Goal: Navigation & Orientation: Find specific page/section

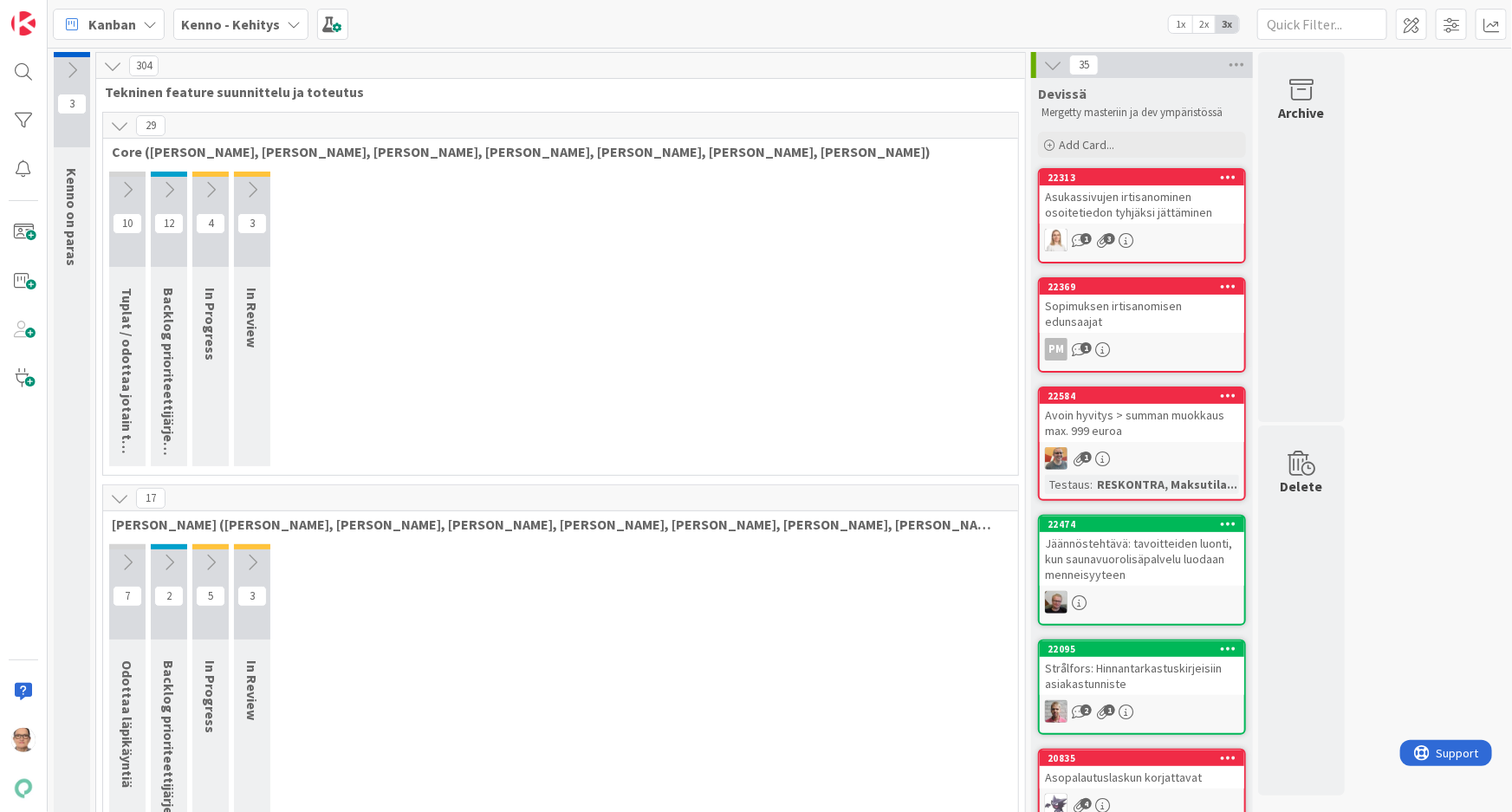
click at [287, 23] on icon at bounding box center [294, 24] width 14 height 14
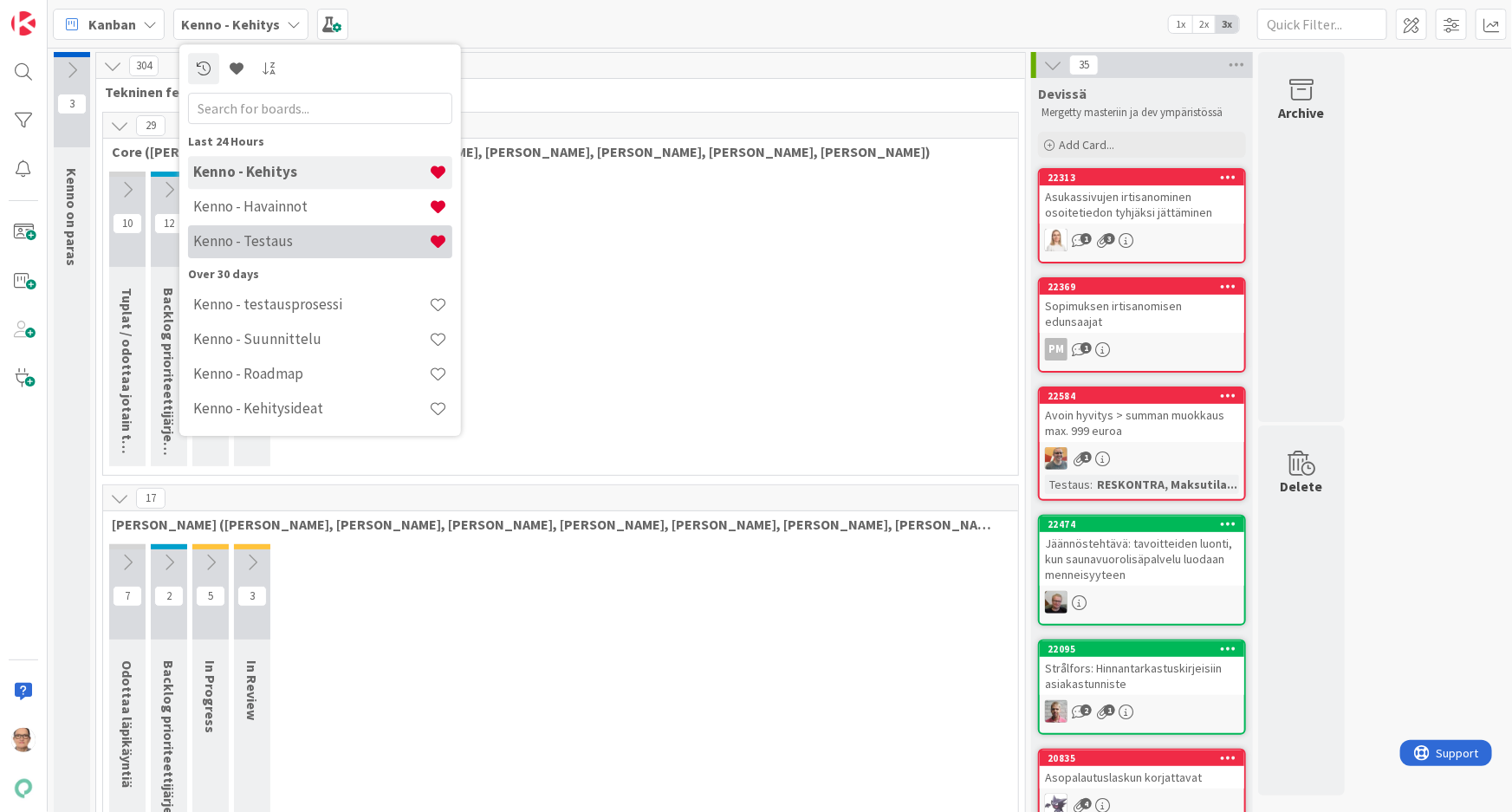
click at [320, 240] on h4 "Kenno - Testaus" at bounding box center [311, 241] width 236 height 17
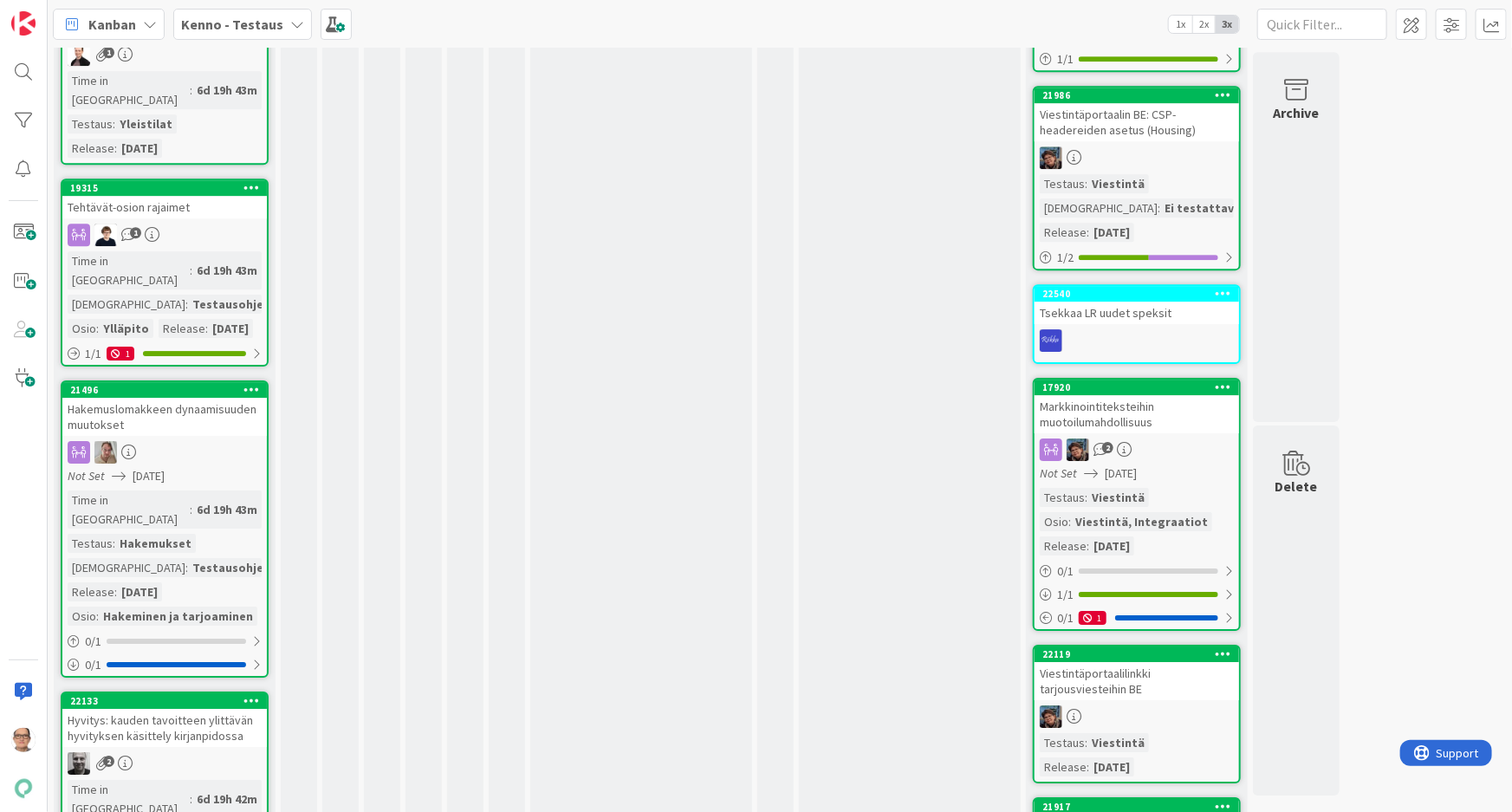
scroll to position [2756, 0]
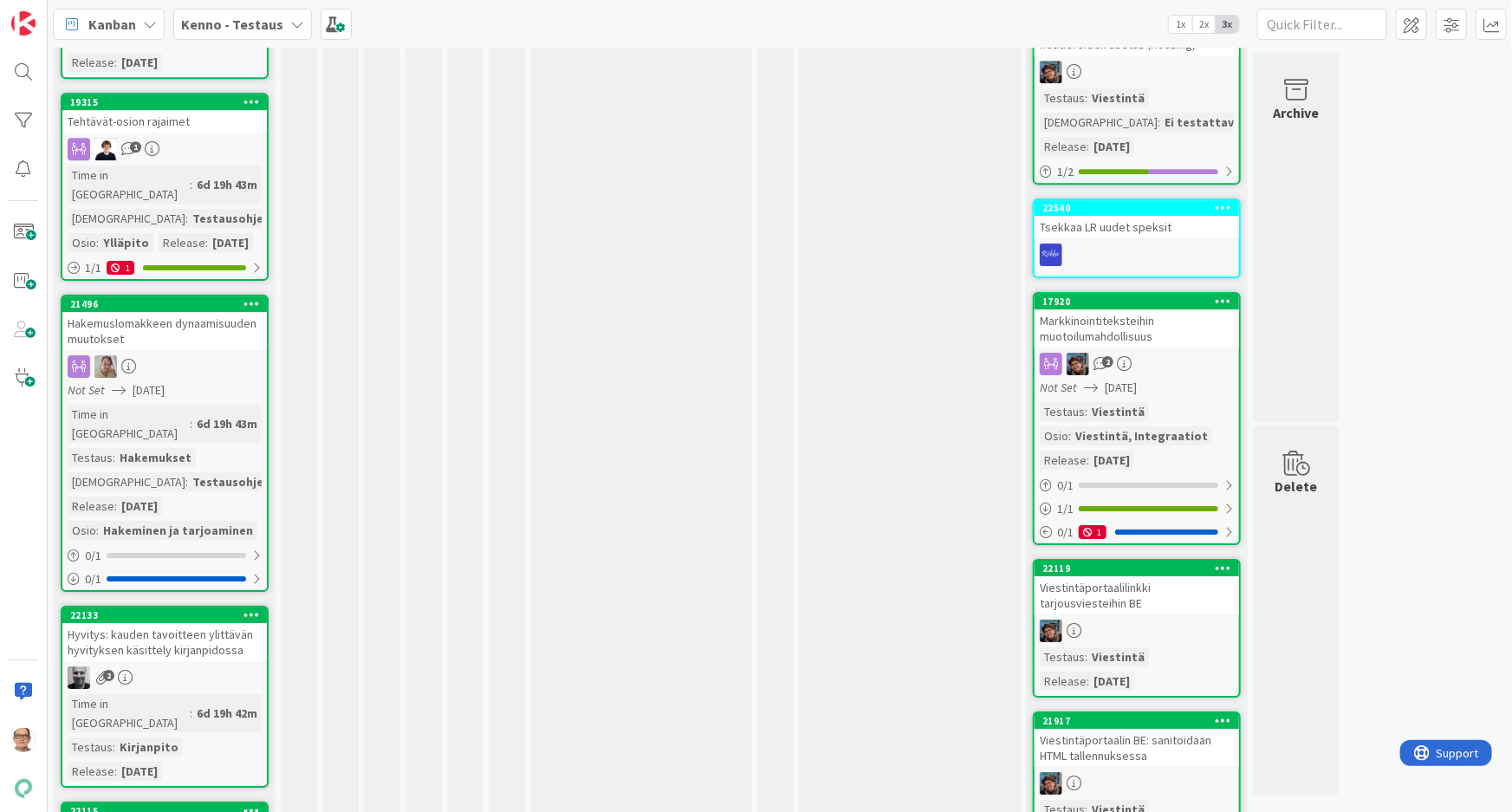
click at [170, 623] on div "Hyvitys: kauden tavoitteen ylittävän hyvityksen käsittely kirjanpidossa" at bounding box center [164, 642] width 204 height 38
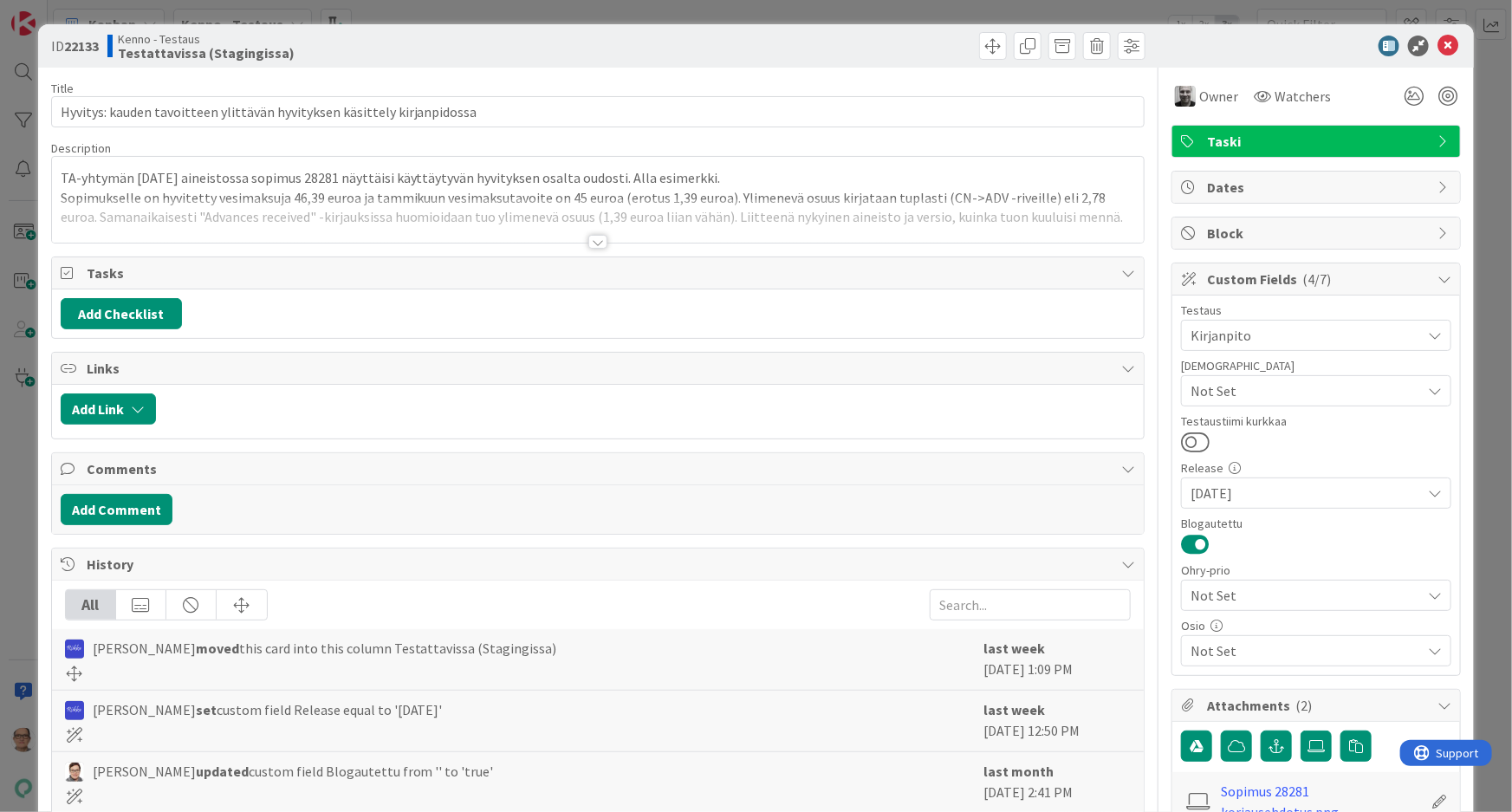
click at [590, 243] on div at bounding box center [598, 242] width 19 height 14
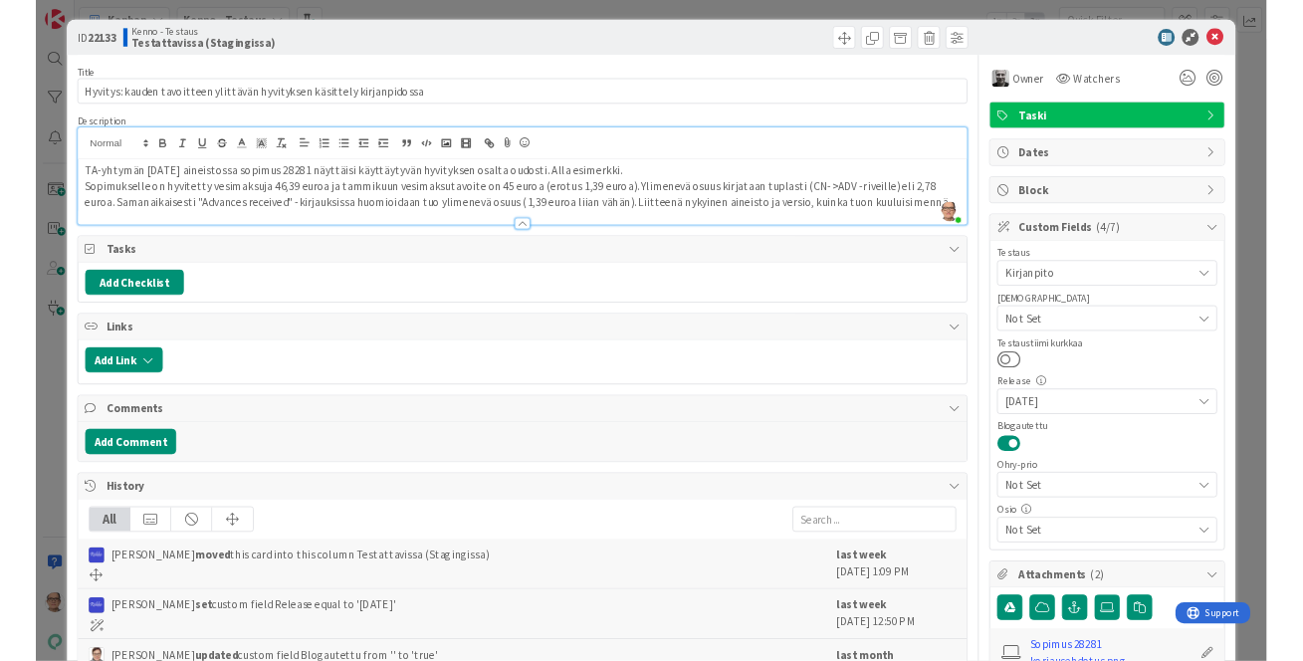
scroll to position [2908, 0]
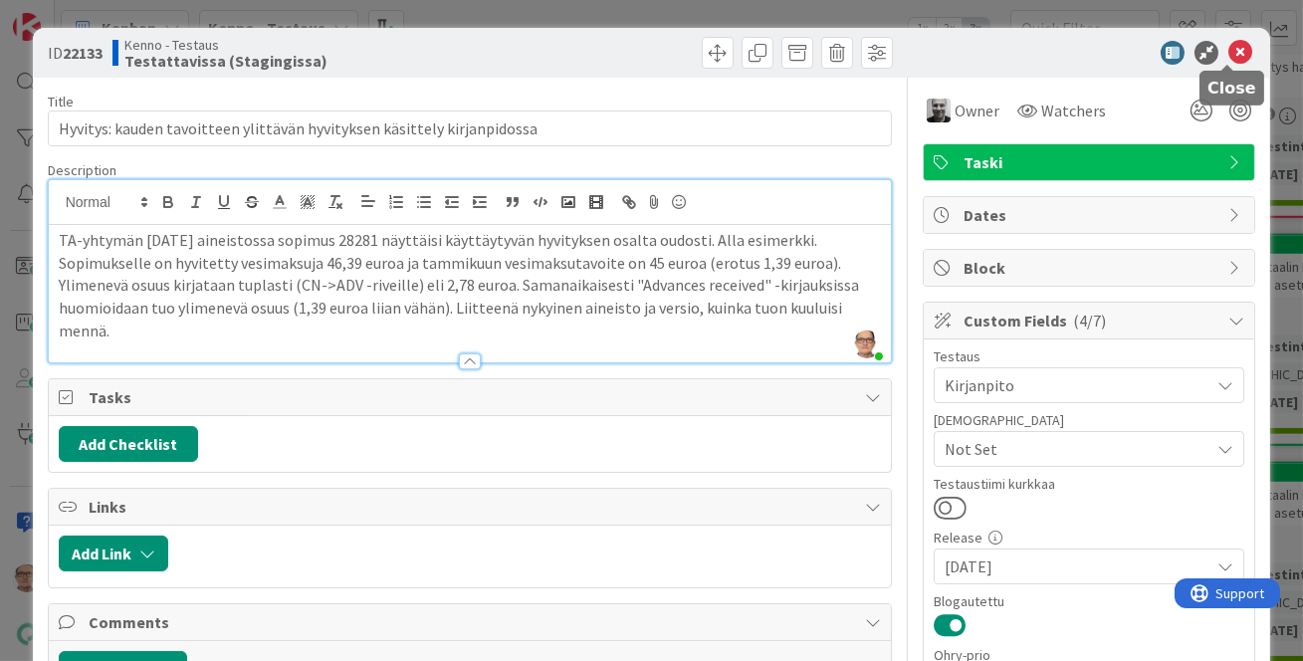
click at [1229, 46] on icon at bounding box center [1241, 53] width 24 height 24
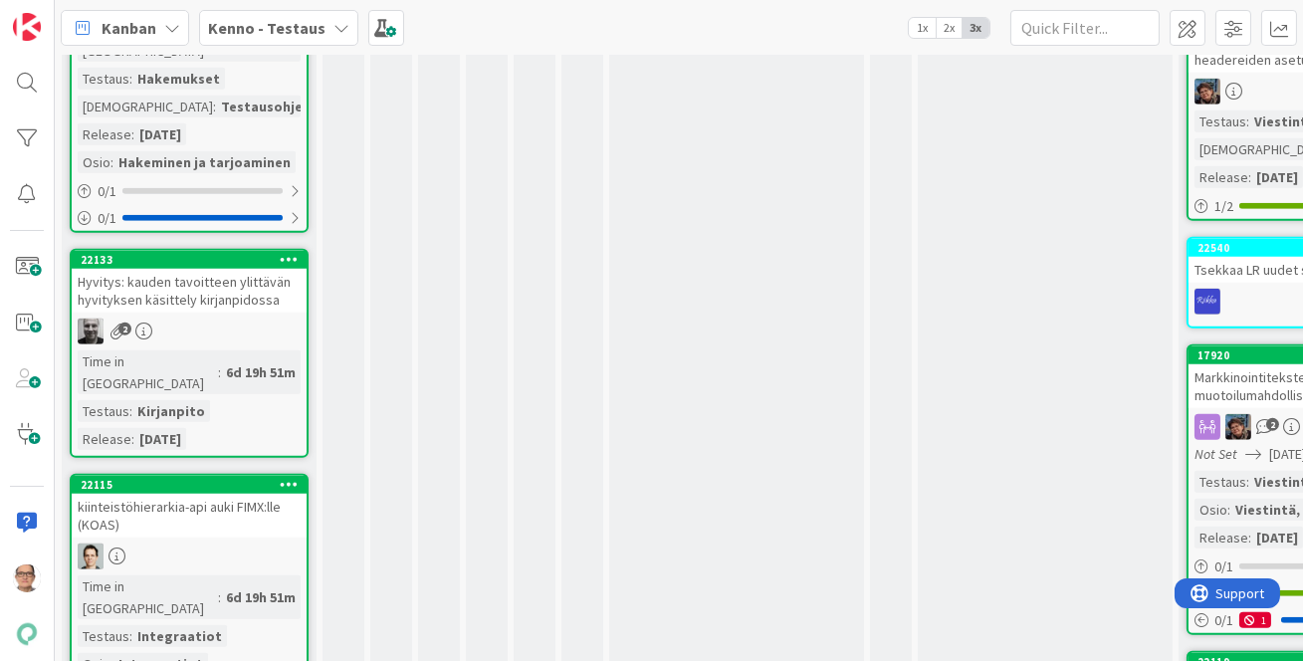
scroll to position [3633, 0]
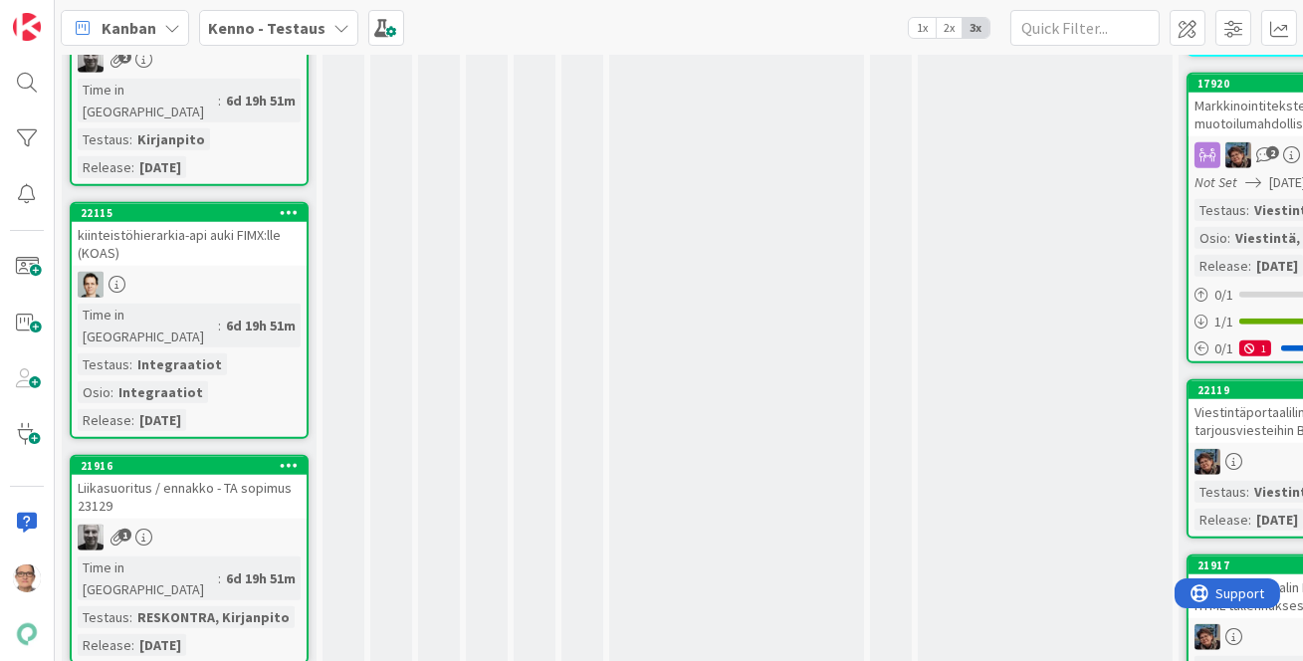
click at [159, 525] on div "1" at bounding box center [189, 538] width 235 height 26
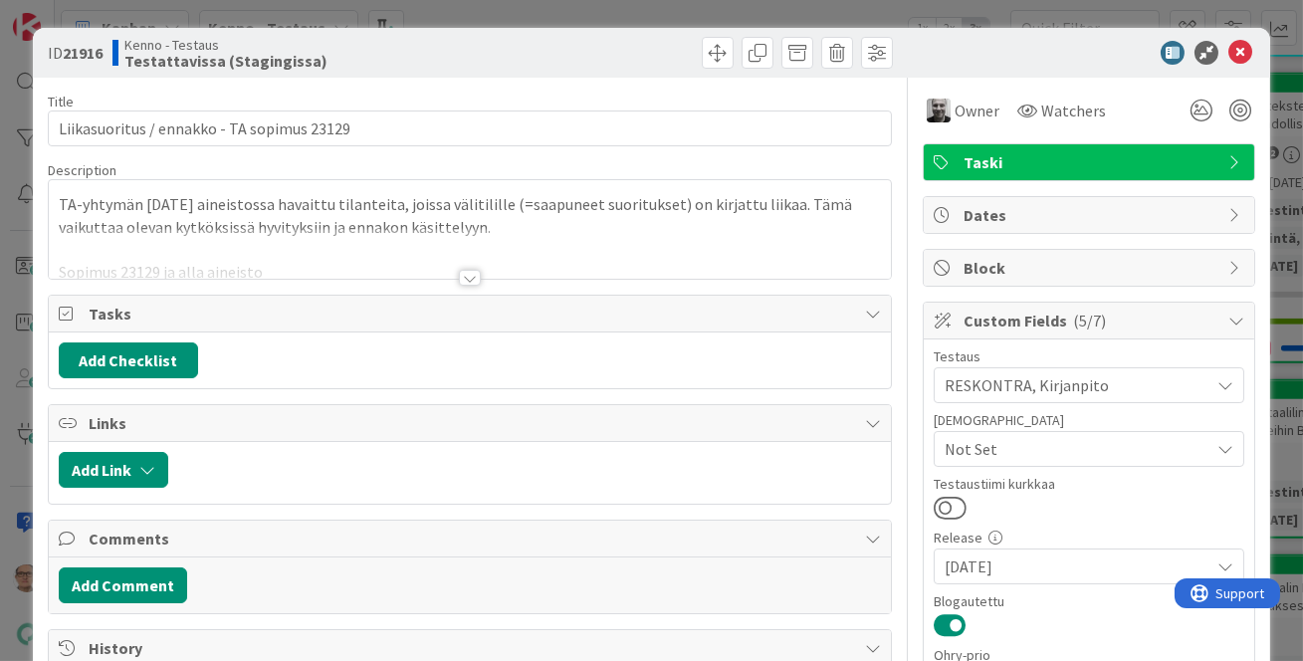
click at [462, 271] on div at bounding box center [470, 278] width 22 height 16
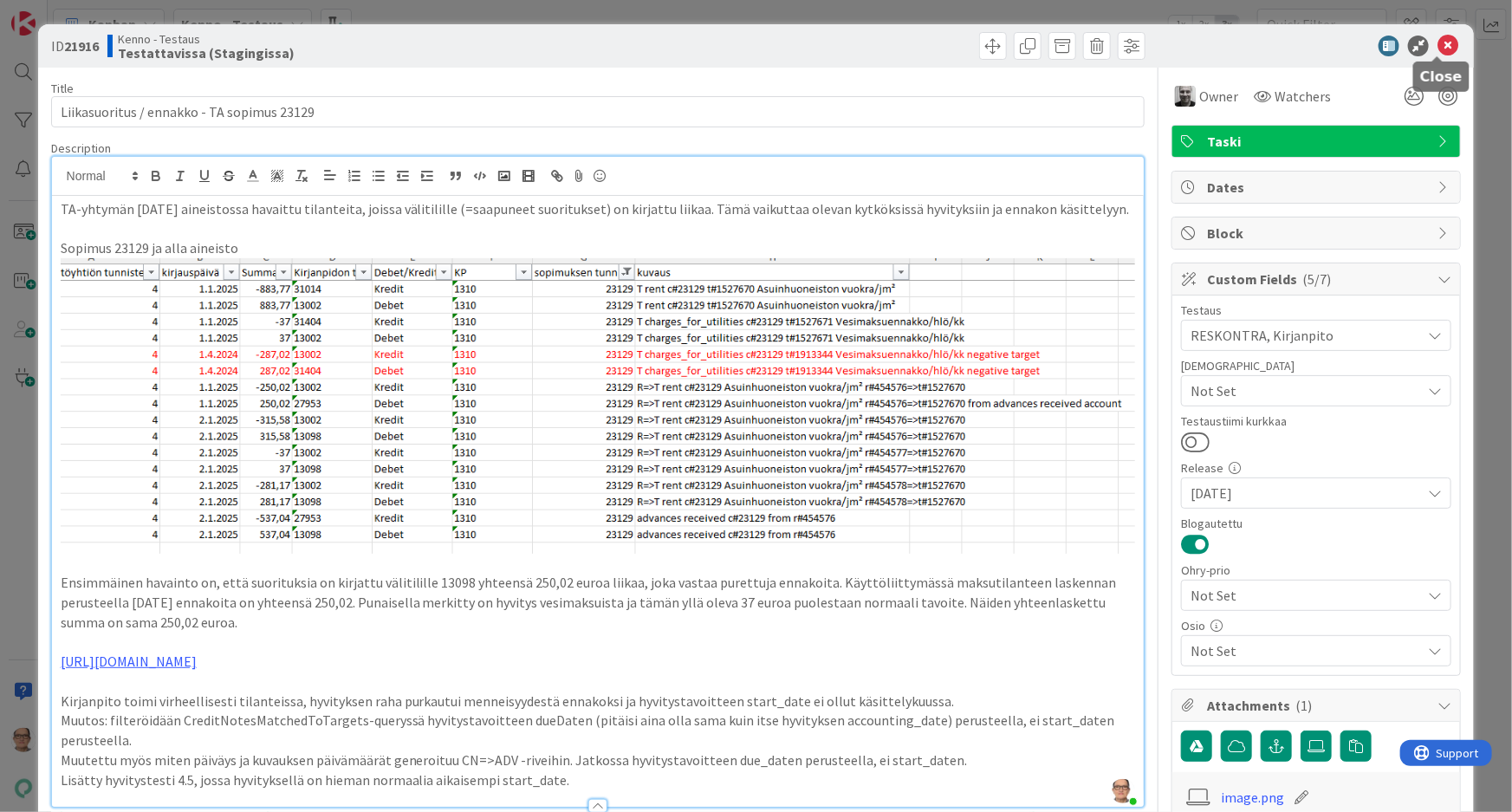
click at [1438, 38] on icon at bounding box center [1448, 46] width 21 height 21
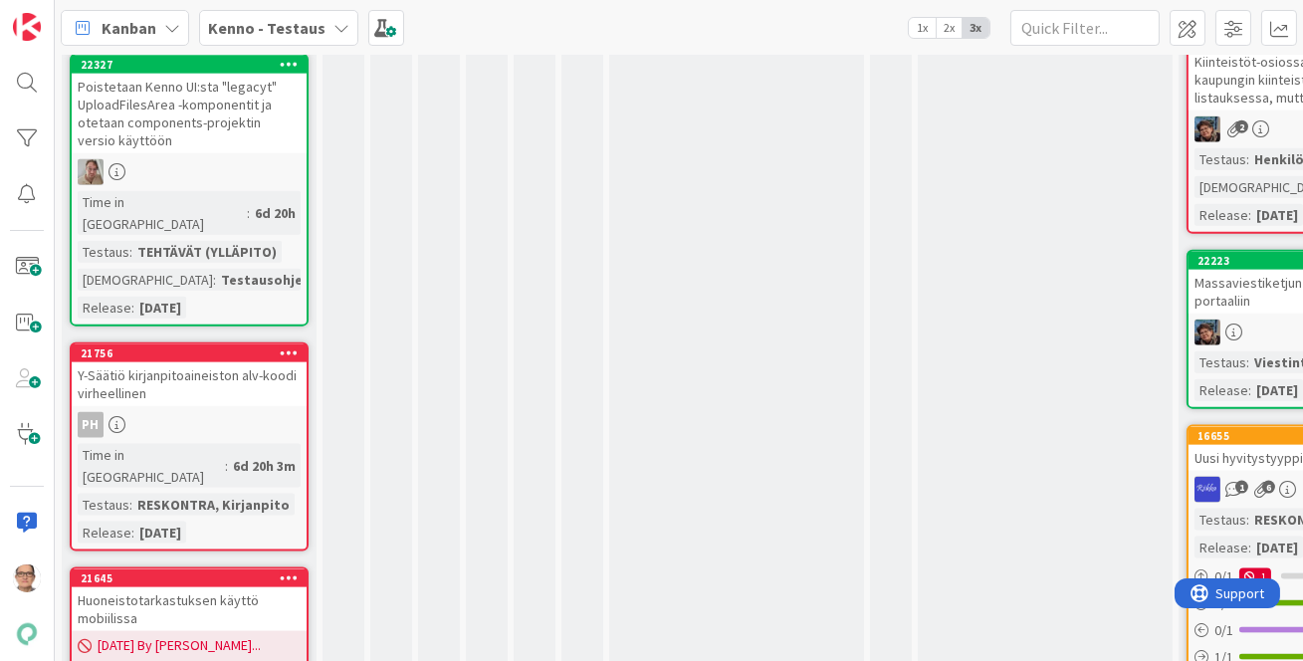
scroll to position [5108, 0]
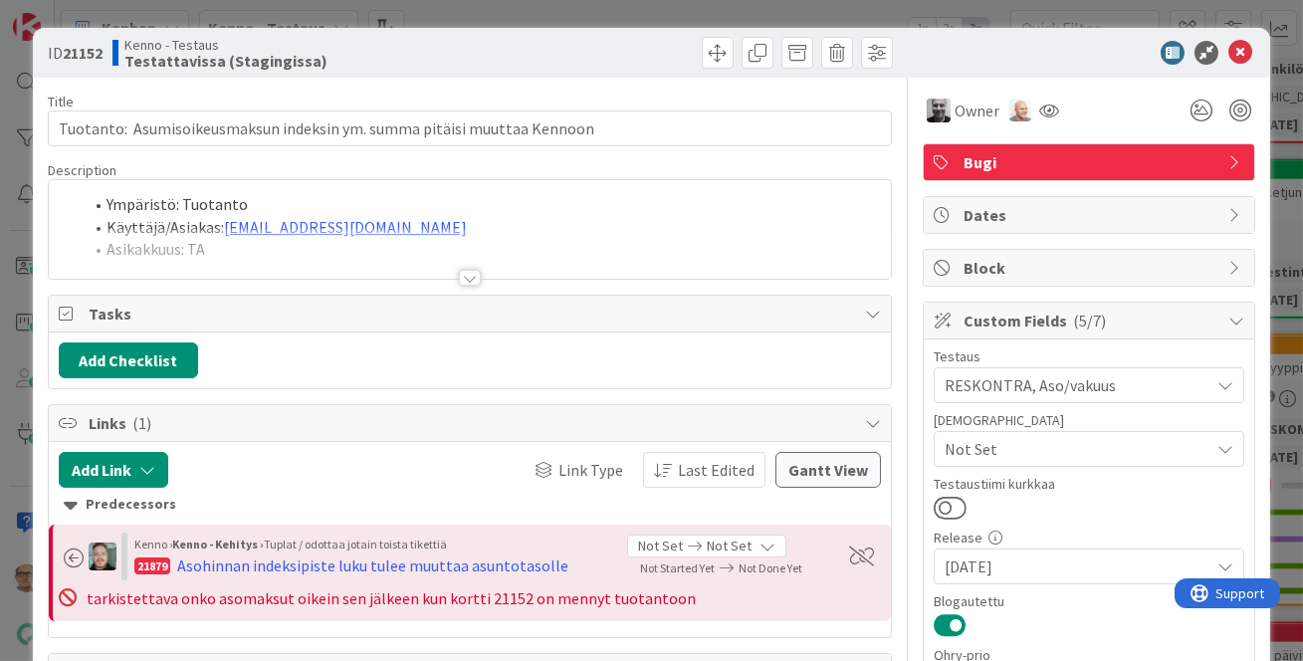
click at [469, 279] on div at bounding box center [470, 278] width 22 height 16
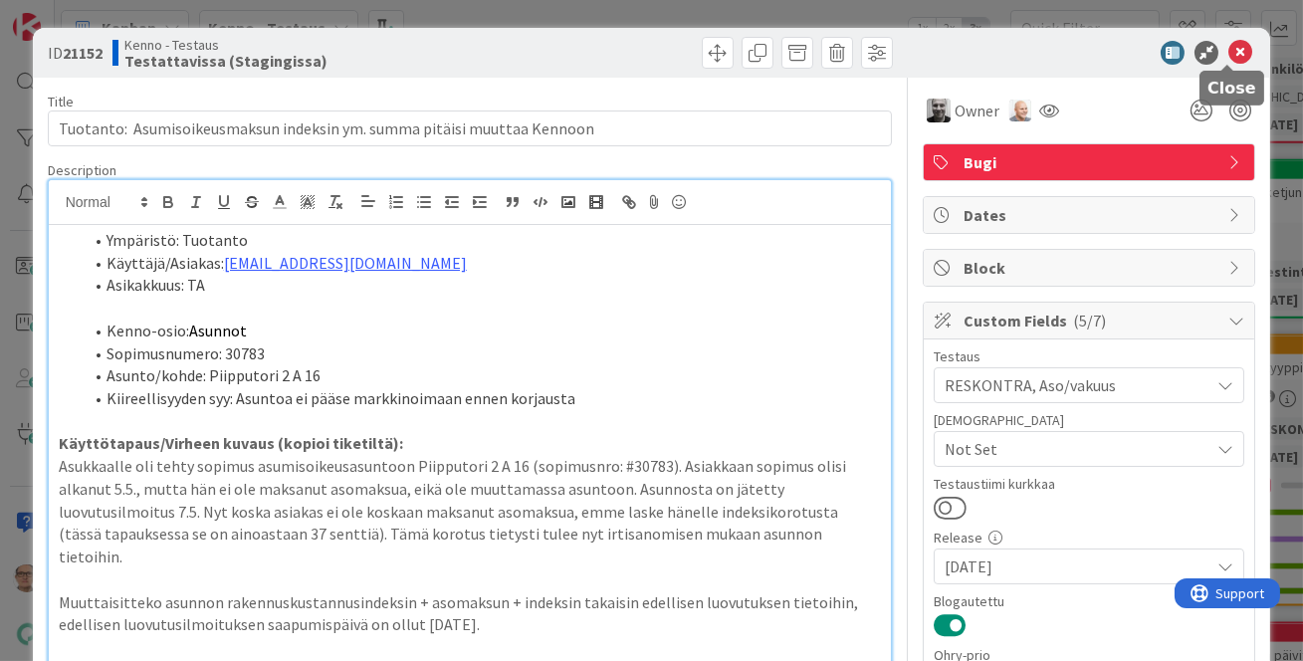
click at [1229, 54] on icon at bounding box center [1241, 53] width 24 height 24
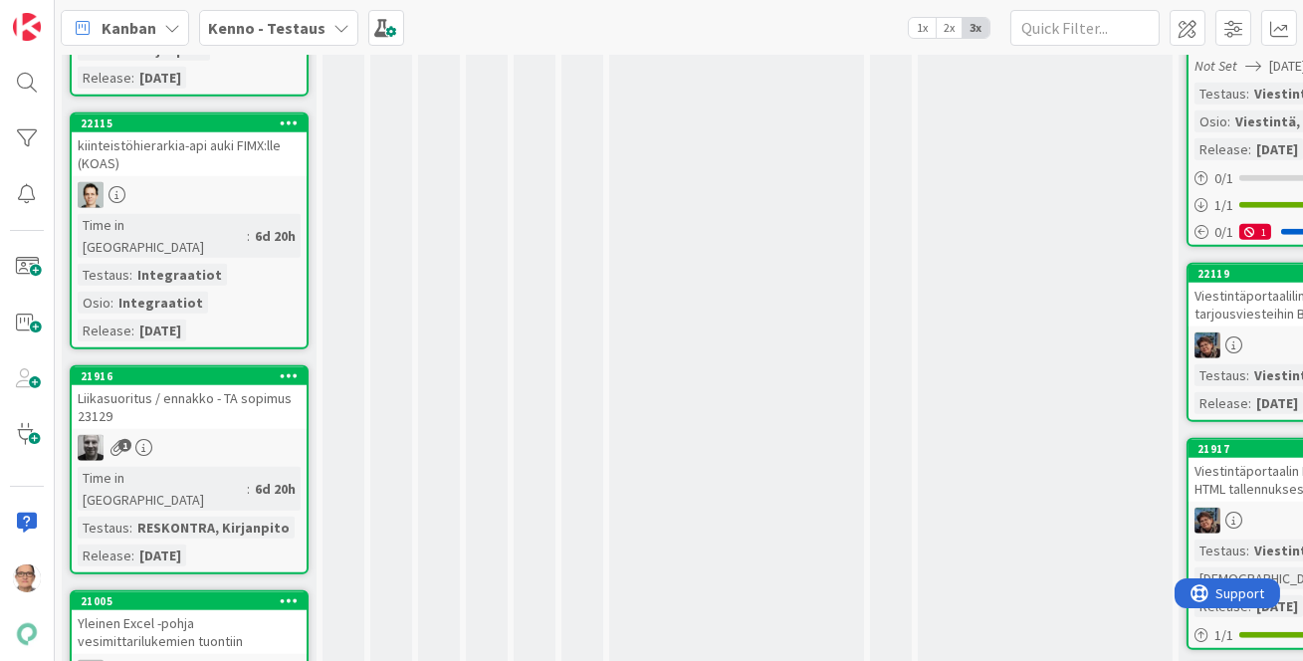
scroll to position [3659, 0]
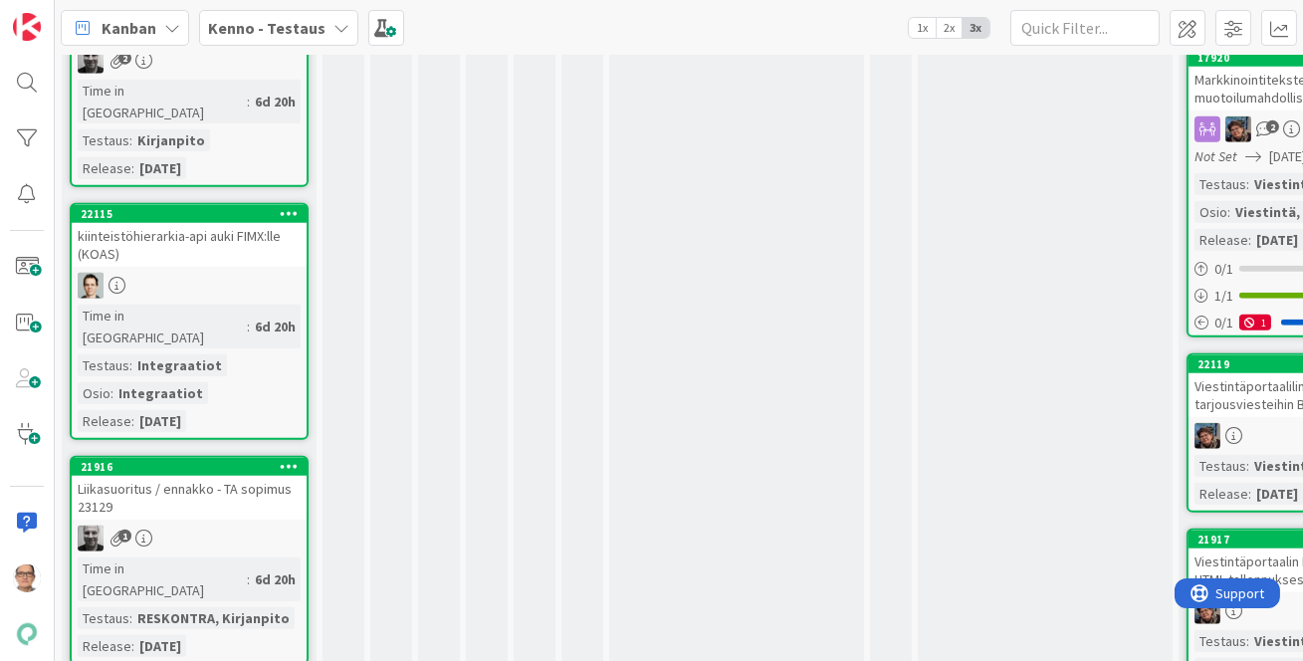
click at [212, 558] on div "Time in Column : 6d 20h Testaus : RESKONTRA, [GEOGRAPHIC_DATA] Release : [DATE]" at bounding box center [189, 608] width 223 height 100
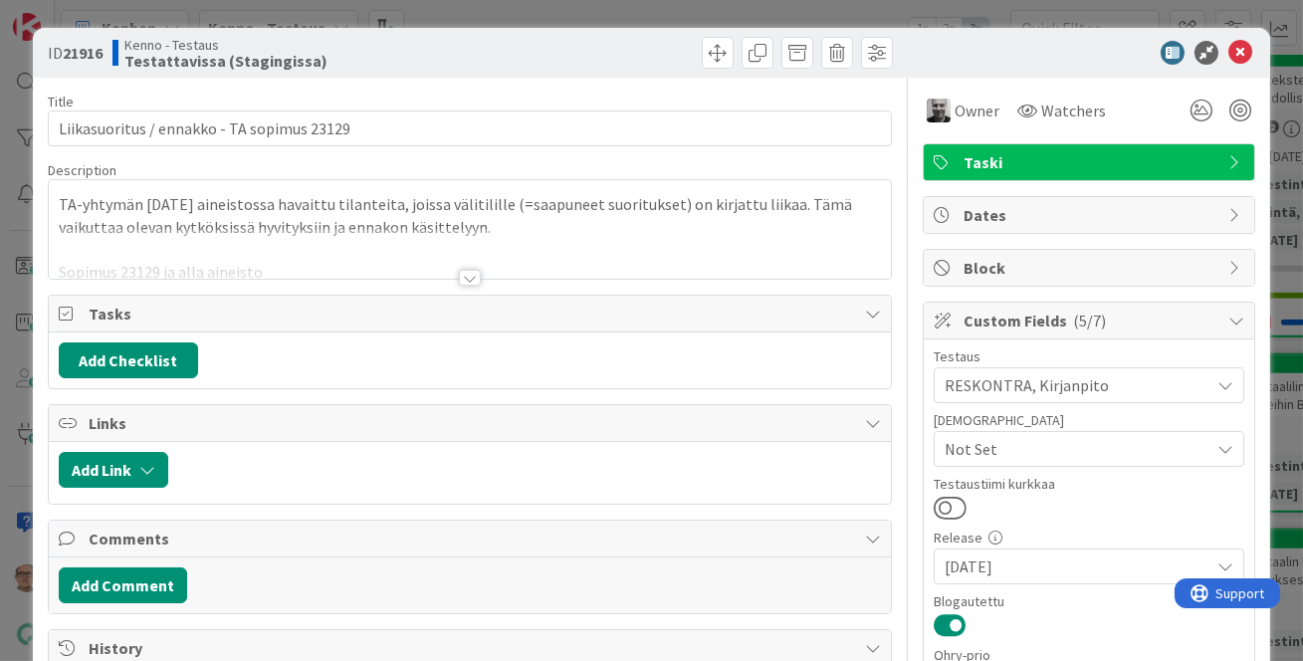
click at [463, 273] on div at bounding box center [470, 278] width 22 height 16
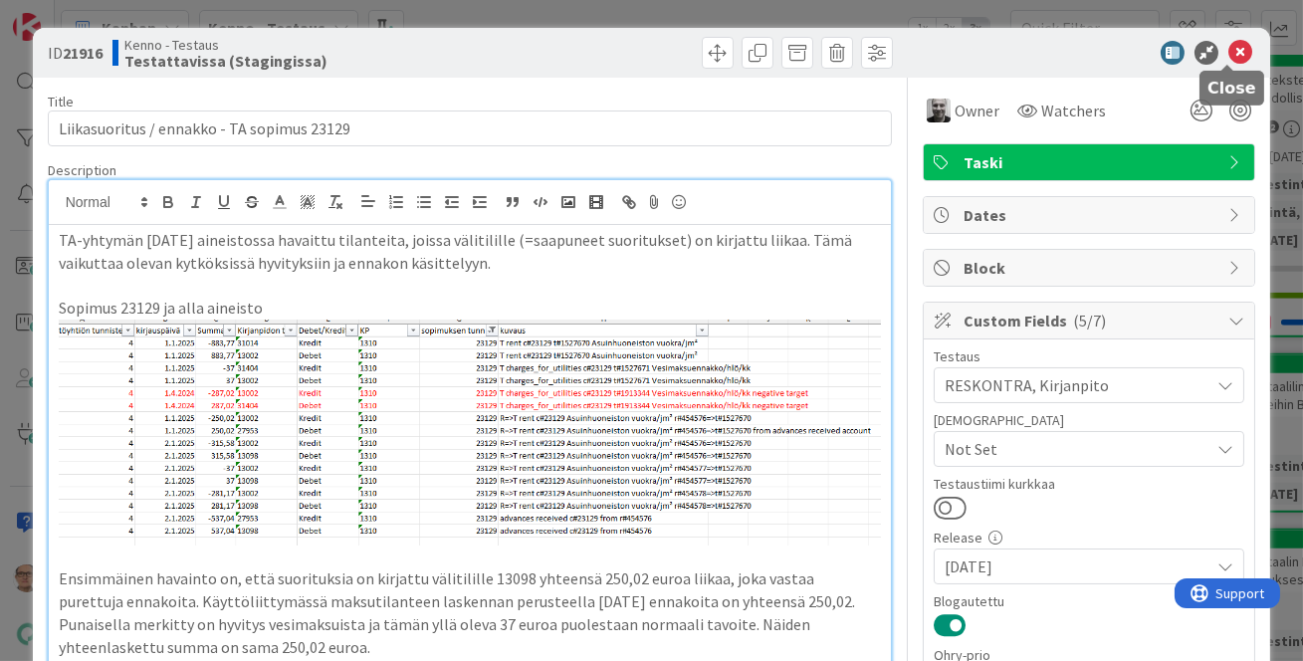
click at [1231, 47] on icon at bounding box center [1241, 53] width 24 height 24
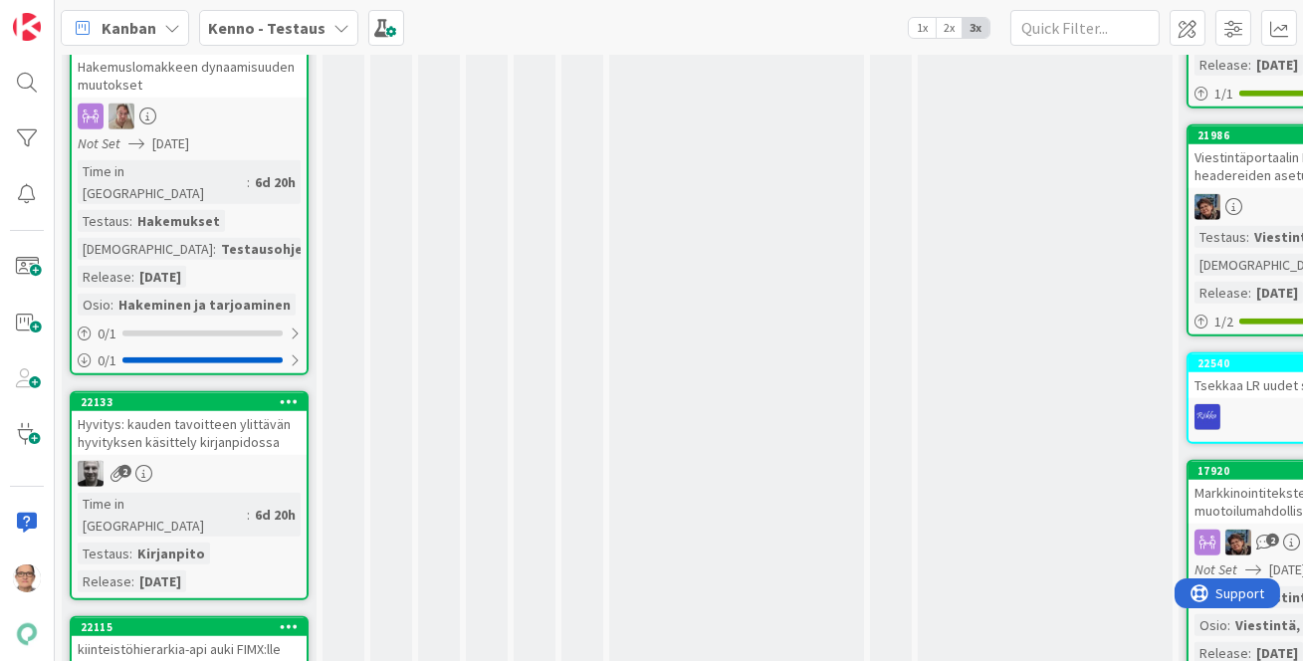
scroll to position [3207, 0]
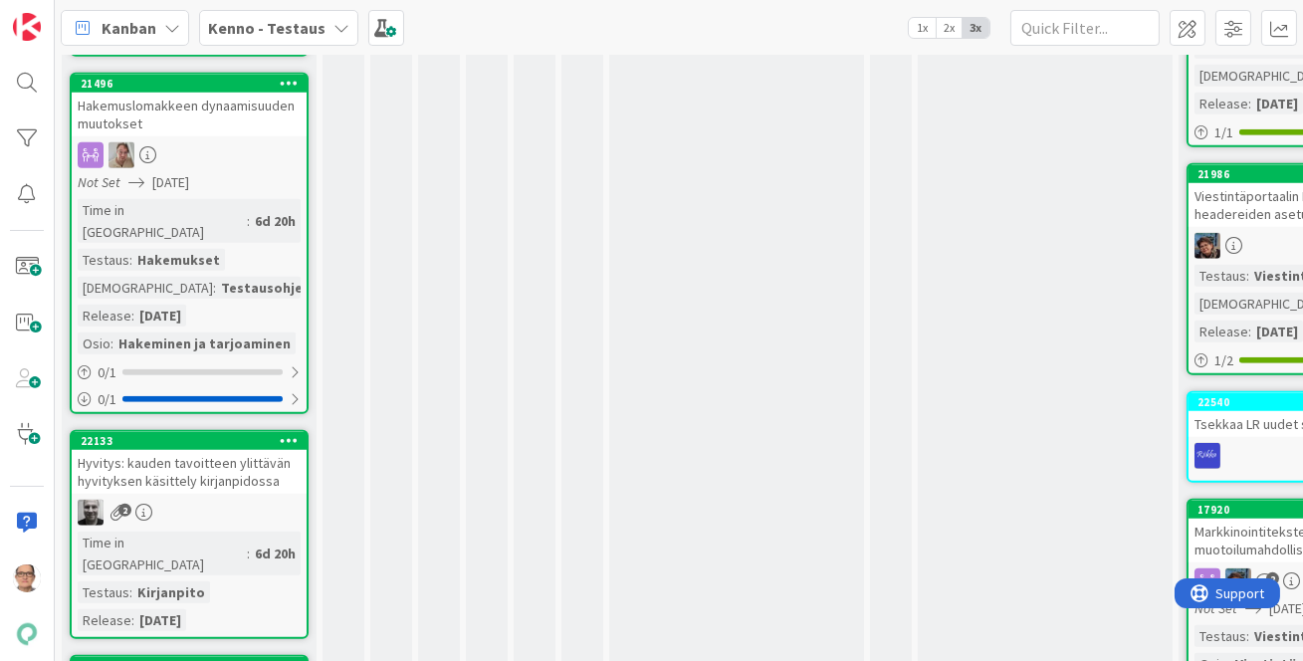
click at [203, 430] on link "22133 Hyvitys: kauden tavoitteen ylittävän hyvityksen käsittely kirjanpidossa 2…" at bounding box center [189, 534] width 239 height 209
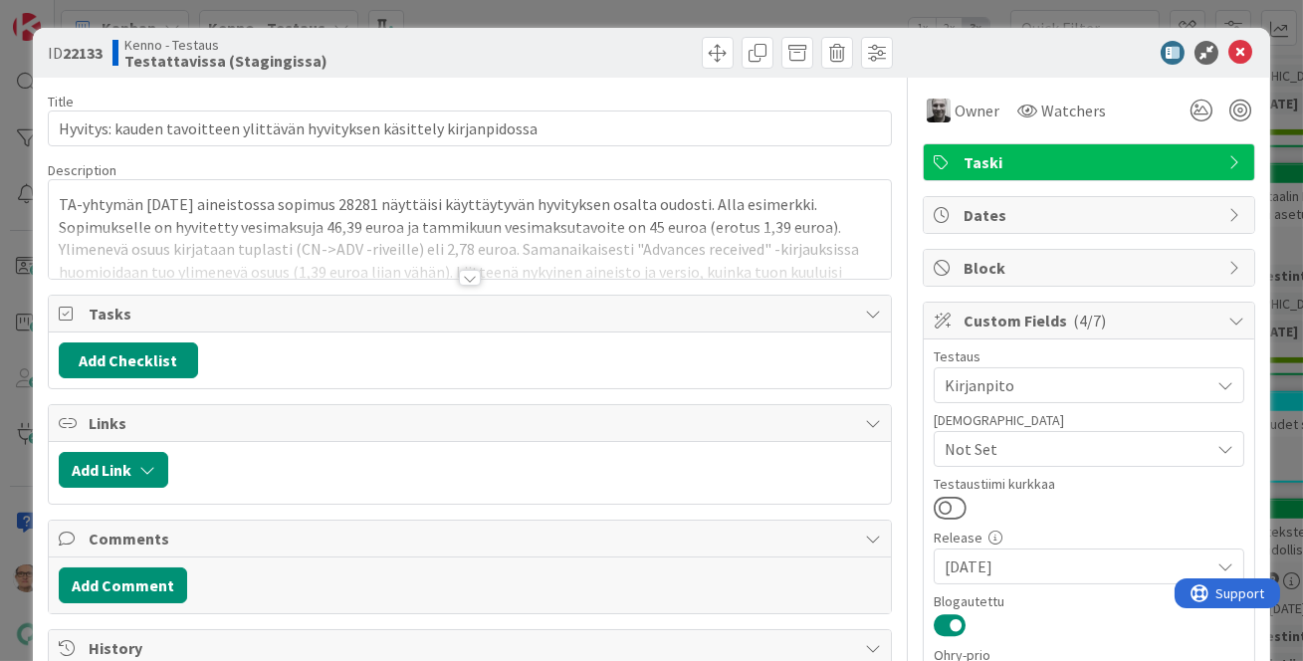
click at [465, 275] on div at bounding box center [470, 278] width 22 height 16
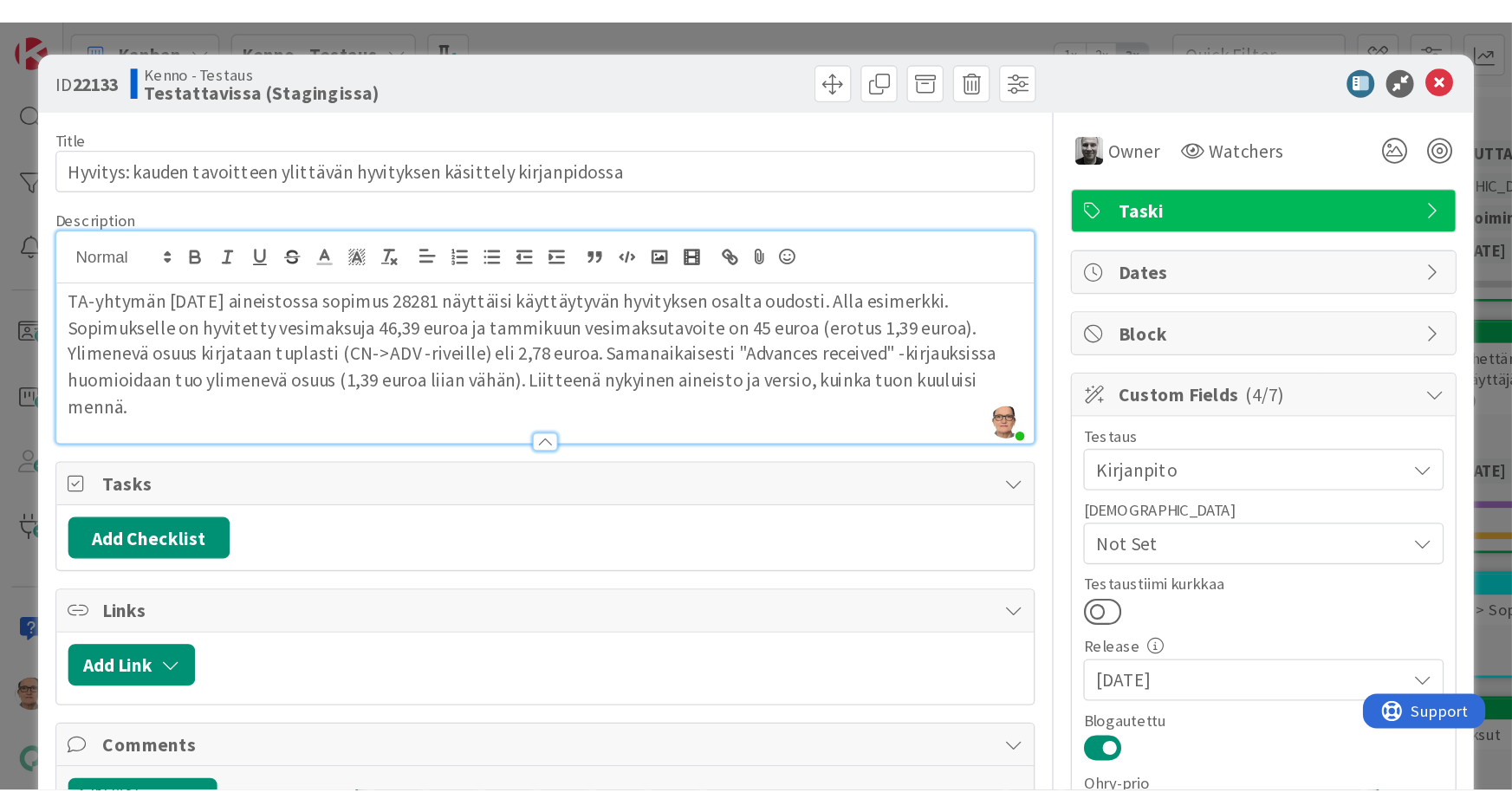
scroll to position [2331, 0]
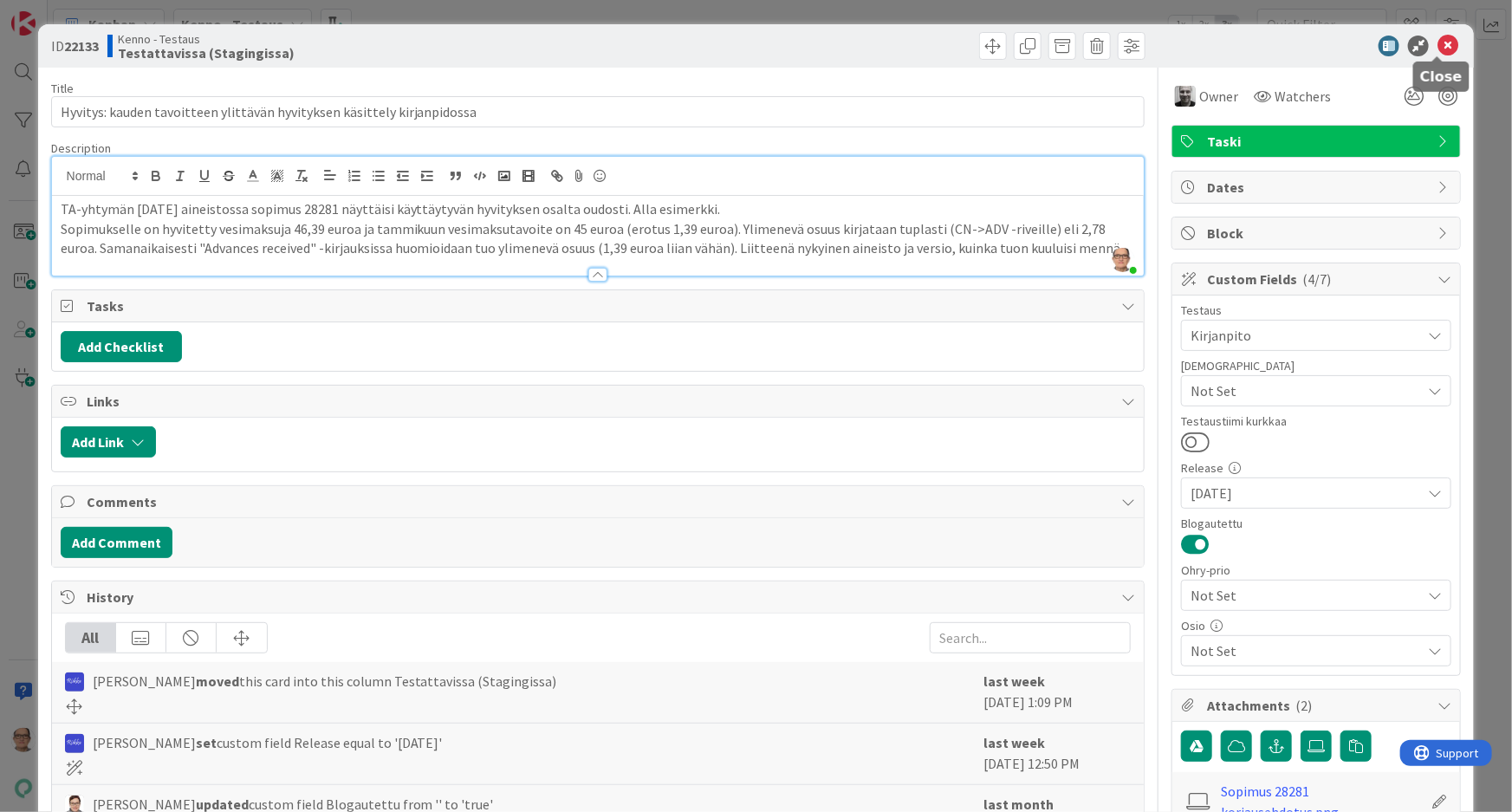
click at [1439, 38] on icon at bounding box center [1448, 46] width 21 height 21
